Goal: Task Accomplishment & Management: Use online tool/utility

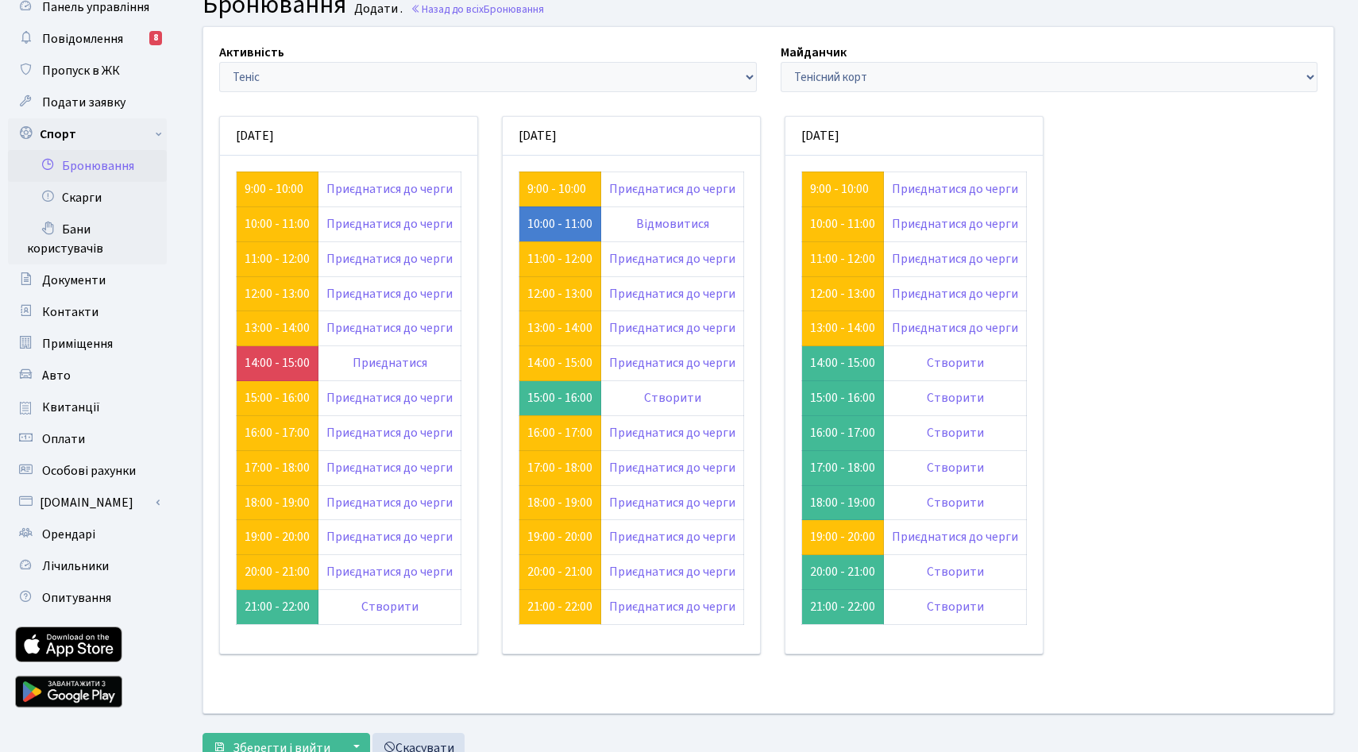
scroll to position [164, 0]
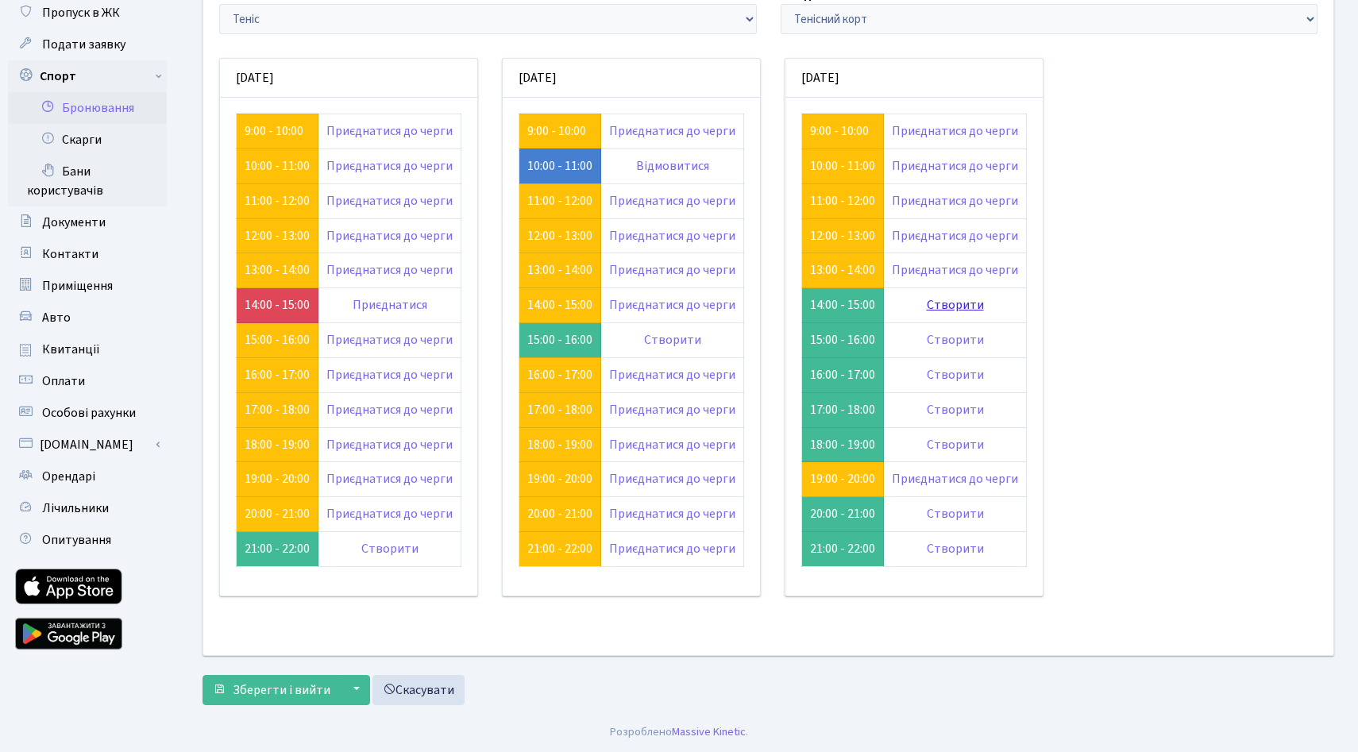
click at [984, 314] on link "Створити" at bounding box center [955, 304] width 57 height 17
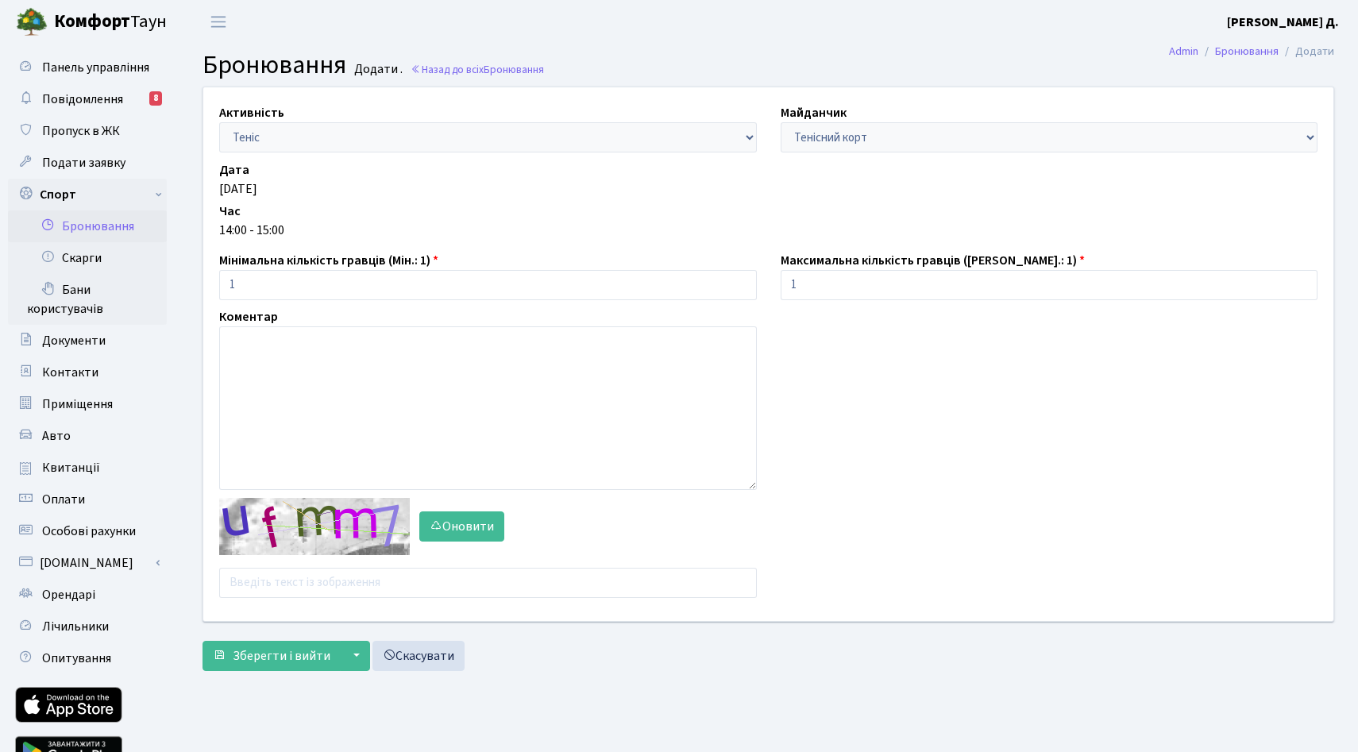
scroll to position [122, 0]
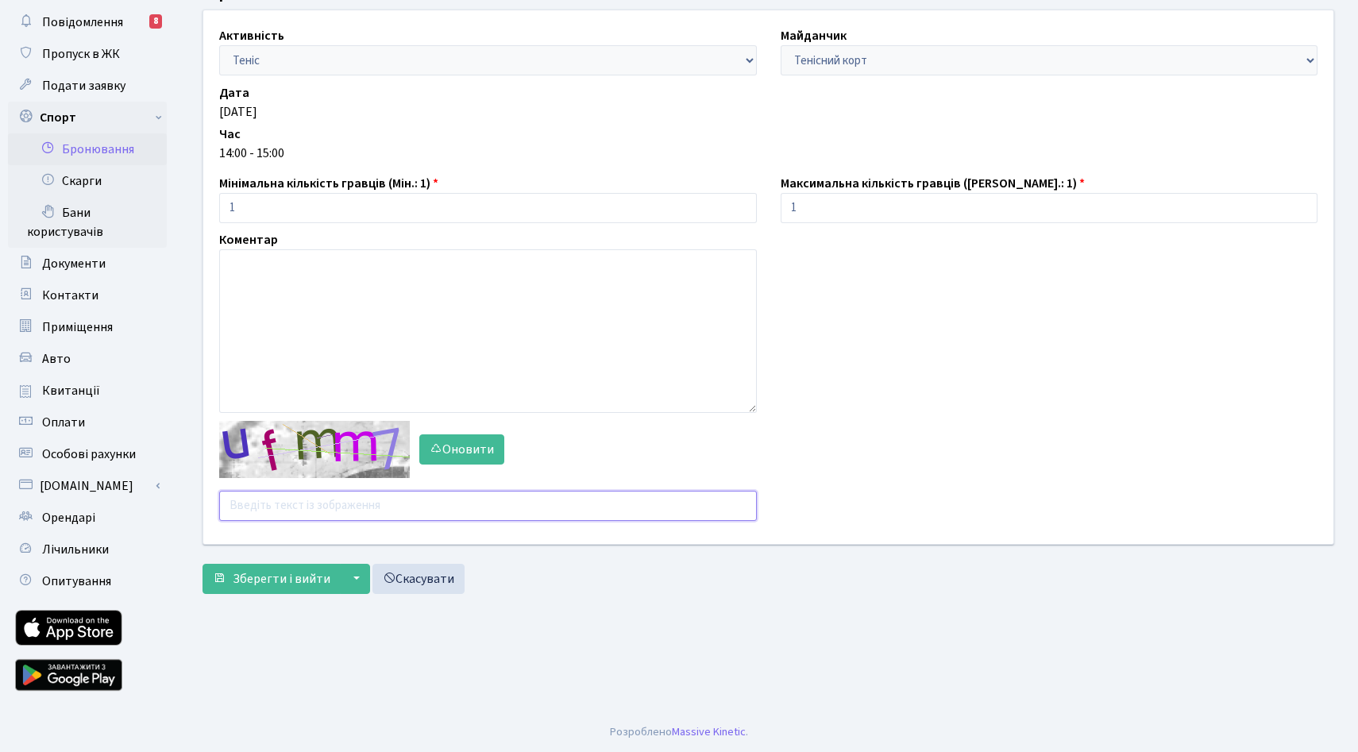
click at [279, 521] on input "text" at bounding box center [487, 506] width 537 height 30
type input "qqzzh"
click at [283, 588] on span "Зберегти і вийти" at bounding box center [282, 578] width 98 height 17
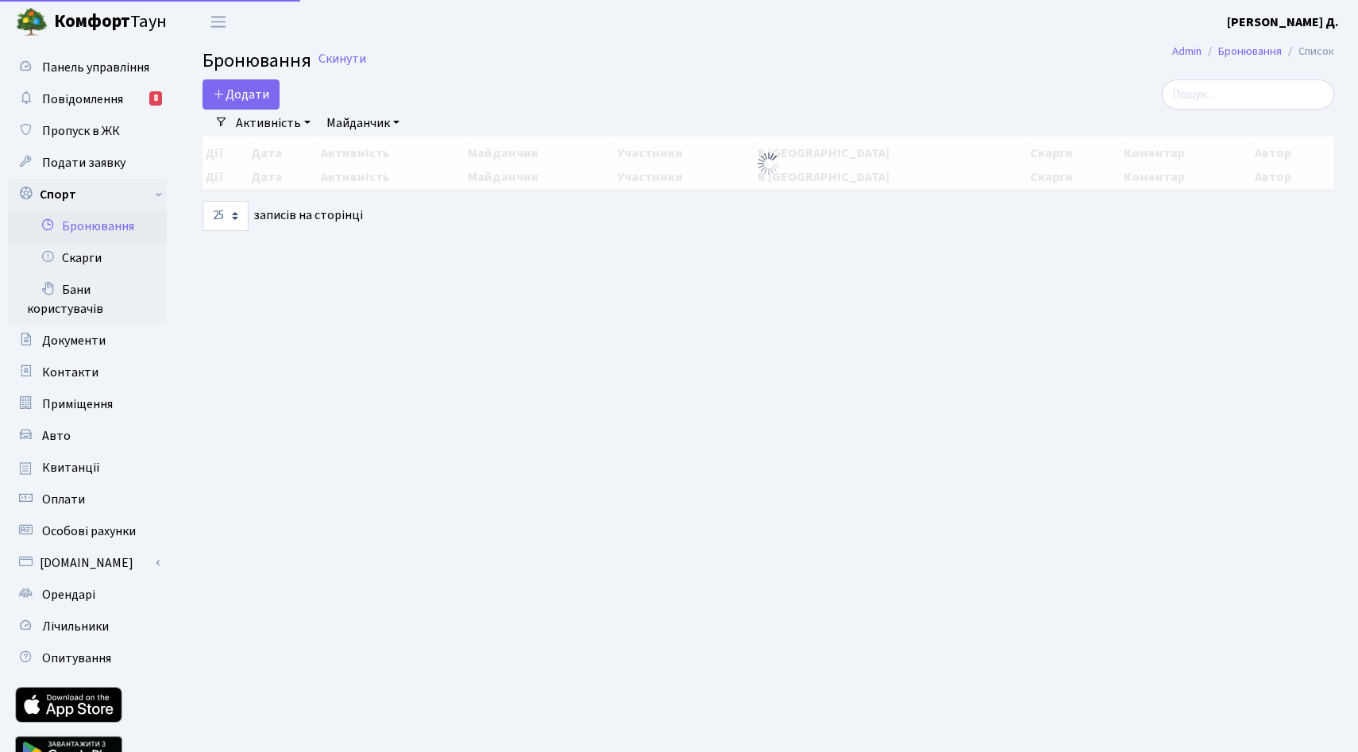
select select "25"
